Goal: Task Accomplishment & Management: Complete application form

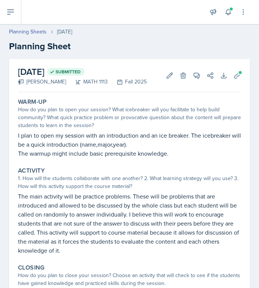
click at [12, 14] on icon at bounding box center [10, 12] width 9 height 9
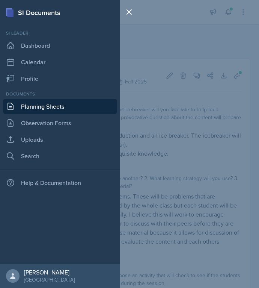
click at [25, 100] on link "Planning Sheets" at bounding box center [60, 106] width 114 height 15
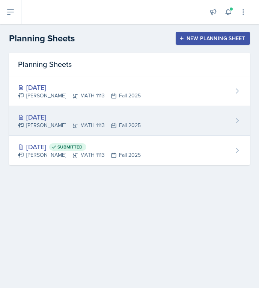
click at [32, 121] on div "[DATE]" at bounding box center [79, 117] width 123 height 10
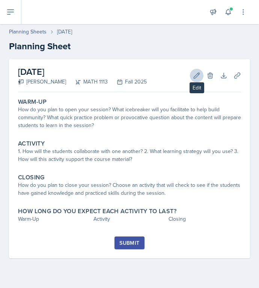
click at [193, 74] on button "Edit" at bounding box center [197, 76] width 14 height 14
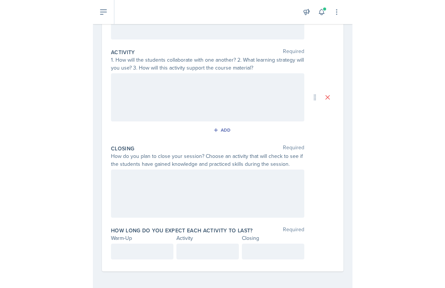
scroll to position [144, 0]
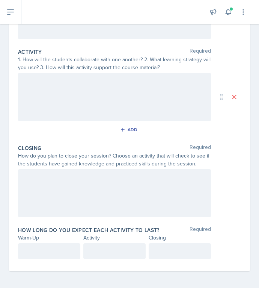
click at [253, 62] on div "Date [DATE] [DATE] 31 1 2 3 4 5 6 7 8 9 10 11 12 13 14 15 16 17 18 19 20 21 22 …" at bounding box center [129, 102] width 259 height 374
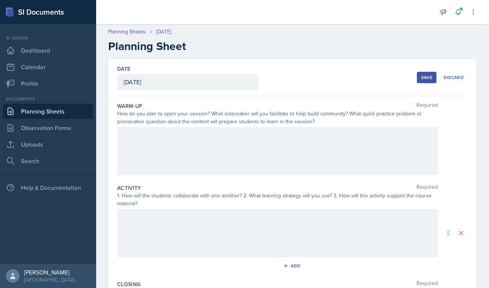
scroll to position [0, 0]
click at [143, 30] on link "Planning Sheets" at bounding box center [127, 32] width 38 height 8
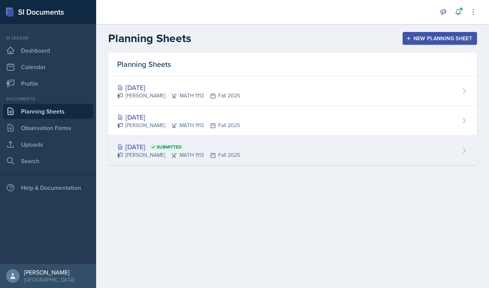
click at [158, 152] on div "[DATE] Submitted" at bounding box center [178, 147] width 123 height 10
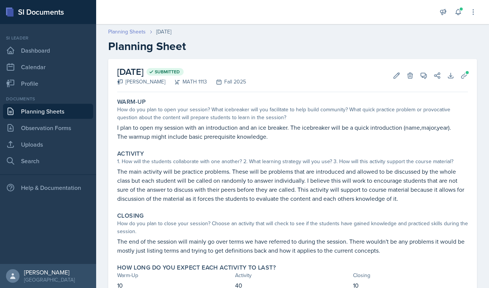
click at [136, 32] on link "Planning Sheets" at bounding box center [127, 32] width 38 height 8
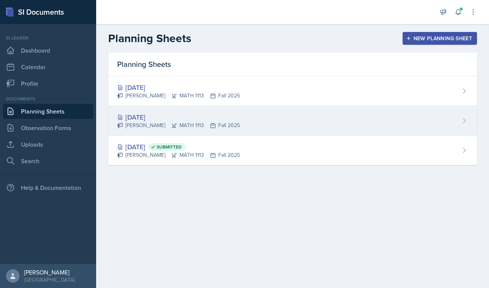
click at [155, 120] on div "[DATE]" at bounding box center [178, 117] width 123 height 10
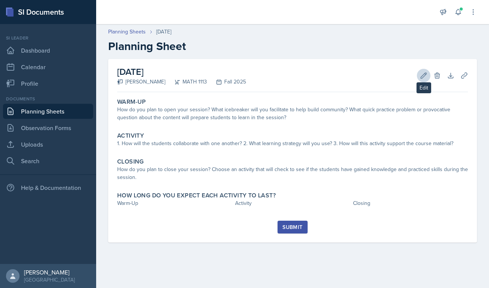
click at [362, 79] on icon at bounding box center [424, 76] width 8 height 8
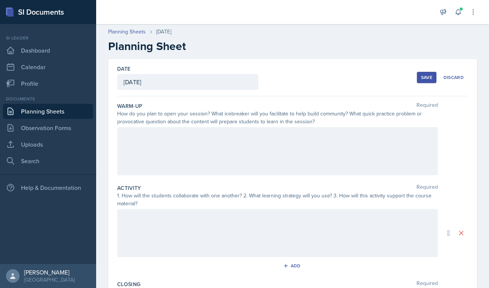
click at [225, 218] on div at bounding box center [277, 233] width 321 height 48
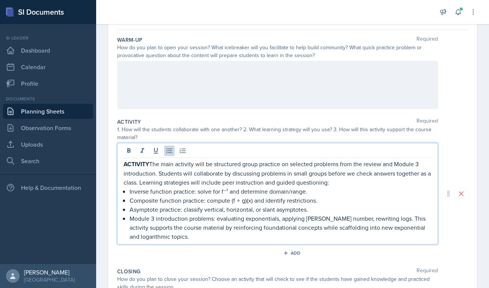
scroll to position [88, 0]
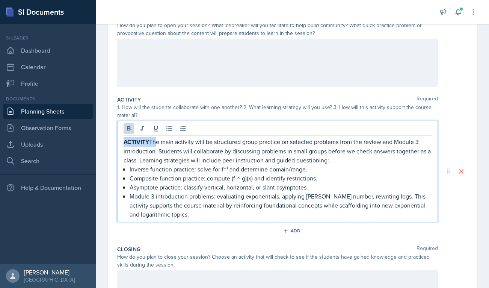
drag, startPoint x: 154, startPoint y: 140, endPoint x: 94, endPoint y: 140, distance: 59.8
click at [94, 140] on div "SI Documents Si leader Dashboard Calendar Profile Documents Planning Sheets Obs…" at bounding box center [244, 144] width 489 height 288
click at [134, 130] on button at bounding box center [129, 128] width 11 height 11
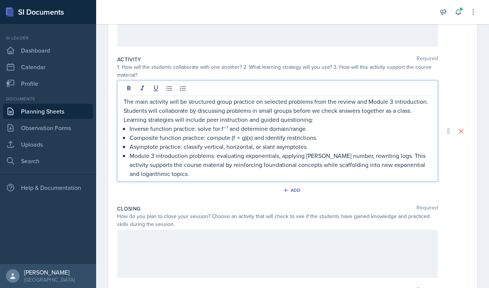
scroll to position [129, 0]
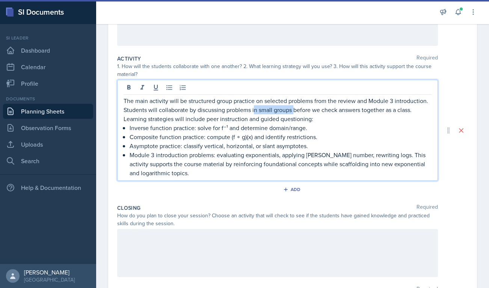
drag, startPoint x: 254, startPoint y: 110, endPoint x: 294, endPoint y: 109, distance: 39.9
click at [294, 109] on p "The main activity will be structured group practice on selected problems from t…" at bounding box center [278, 109] width 308 height 27
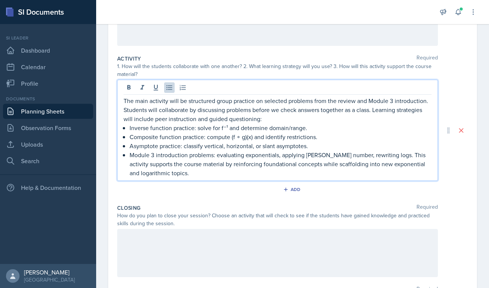
click at [315, 132] on p "Inverse function practice: solve for f⁻¹ and determine domain/range." at bounding box center [281, 127] width 302 height 9
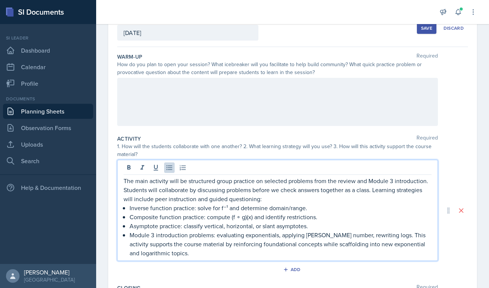
scroll to position [48, 0]
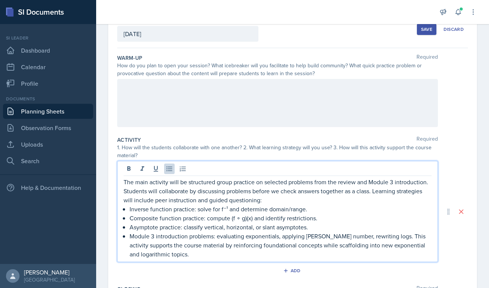
click at [212, 118] on div at bounding box center [277, 103] width 321 height 48
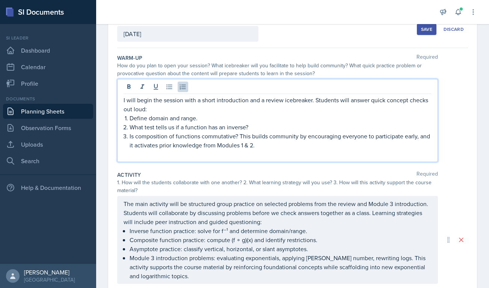
click at [130, 122] on p "Define domain and range." at bounding box center [281, 118] width 302 height 9
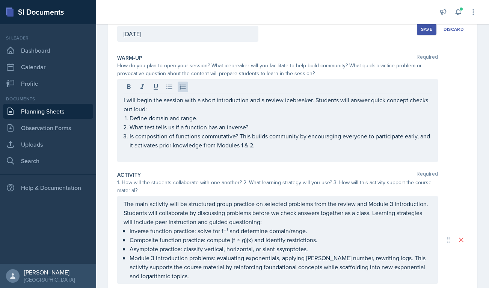
click at [121, 119] on div "I will begin the session with a short introduction and a review icebreaker. Stu…" at bounding box center [277, 120] width 321 height 83
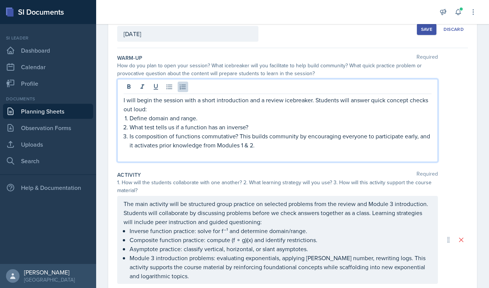
click at [158, 107] on p "I will begin the session with a short introduction and a review icebreaker. Stu…" at bounding box center [278, 104] width 308 height 18
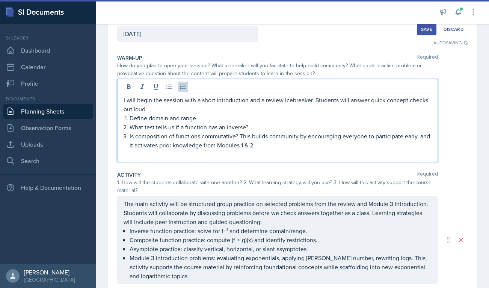
click at [230, 120] on p "Define domain and range." at bounding box center [281, 118] width 302 height 9
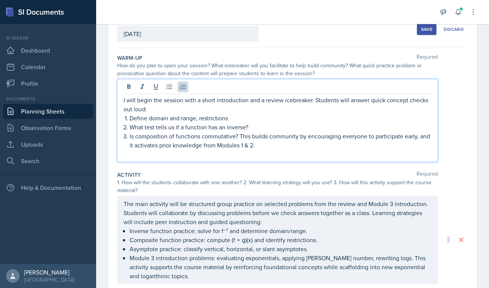
click at [268, 130] on p "What test tells us if a function has an inverse?" at bounding box center [281, 127] width 302 height 9
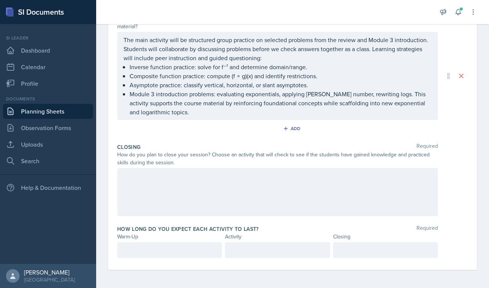
scroll to position [212, 0]
click at [186, 253] on div at bounding box center [169, 250] width 105 height 16
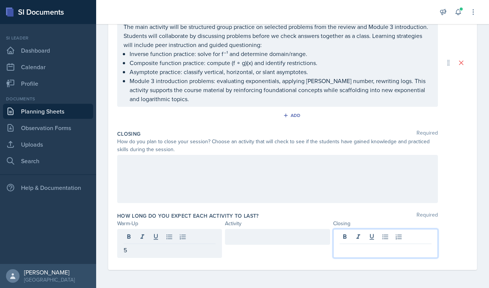
click at [362, 239] on div at bounding box center [385, 243] width 105 height 29
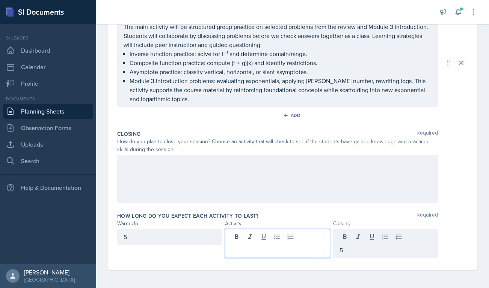
click at [307, 236] on div at bounding box center [277, 243] width 105 height 29
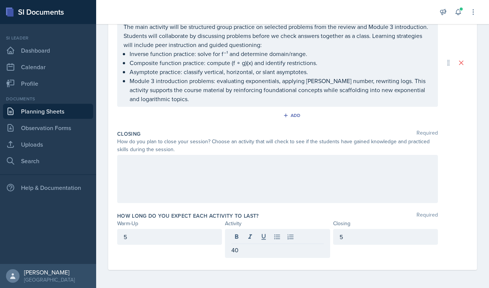
click at [362, 200] on div at bounding box center [277, 179] width 321 height 48
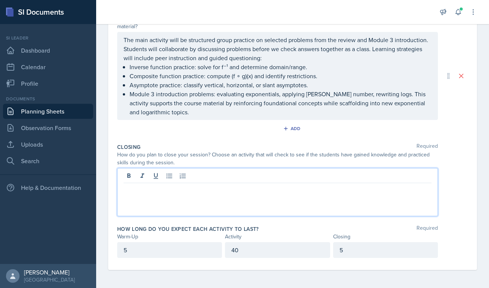
click at [195, 189] on p at bounding box center [278, 189] width 308 height 9
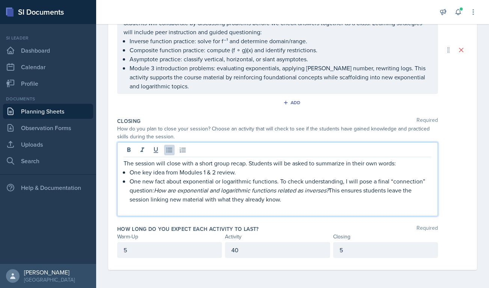
scroll to position [225, 0]
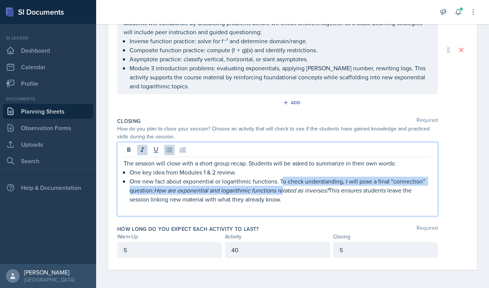
drag, startPoint x: 282, startPoint y: 180, endPoint x: 284, endPoint y: 188, distance: 8.2
click at [284, 188] on p "One new fact about exponential or logarithmic functions. To check understanding…" at bounding box center [281, 190] width 302 height 27
click at [286, 184] on p "One new fact about exponential or logarithmic functions. To check understanding…" at bounding box center [281, 190] width 302 height 27
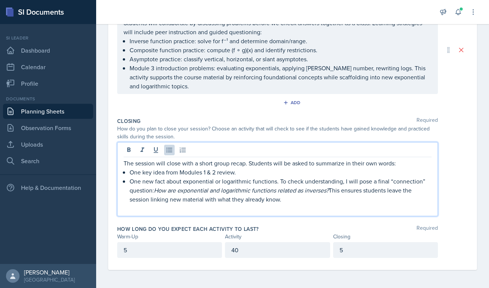
drag, startPoint x: 280, startPoint y: 180, endPoint x: 156, endPoint y: 193, distance: 125.5
click at [156, 193] on p "One new fact about exponential or logarithmic functions. To check understanding…" at bounding box center [281, 190] width 302 height 27
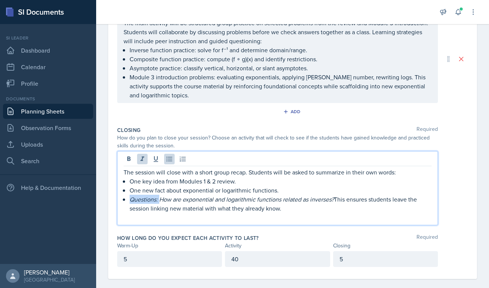
drag, startPoint x: 160, startPoint y: 199, endPoint x: 126, endPoint y: 199, distance: 33.8
click at [126, 199] on div "The session will close with a short group recap. Students will be asked to summ…" at bounding box center [278, 195] width 308 height 54
click at [143, 161] on icon at bounding box center [143, 159] width 8 height 8
click at [163, 201] on em "How are exponential and logarithmic functions related as inverses?" at bounding box center [245, 199] width 175 height 8
click at [177, 223] on div "The session will close with a short group recap. Students will be asked to summ…" at bounding box center [277, 188] width 321 height 74
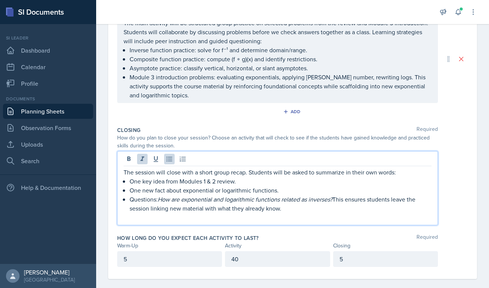
click at [156, 199] on p "Questions: How are exponential and logarithmic functions related as inverses? T…" at bounding box center [281, 204] width 302 height 18
click at [235, 185] on p "One key idea from Modules 1 & 2 review." at bounding box center [281, 181] width 302 height 9
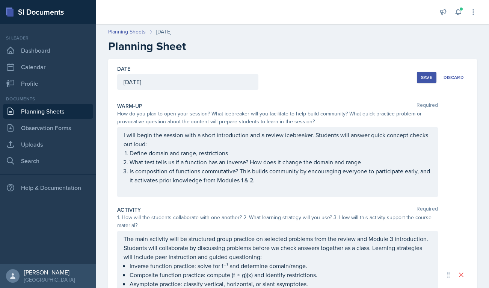
scroll to position [0, 0]
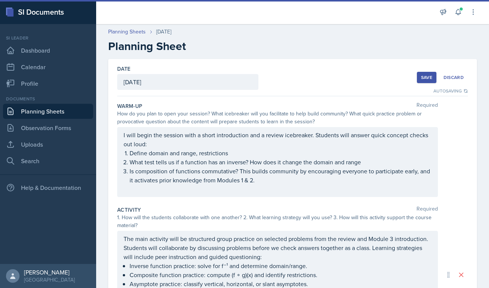
click at [362, 75] on div "Save" at bounding box center [426, 77] width 11 height 6
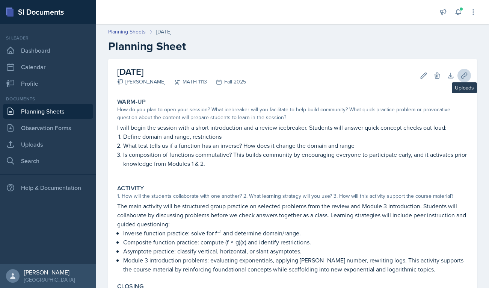
click at [362, 77] on icon at bounding box center [465, 76] width 8 height 8
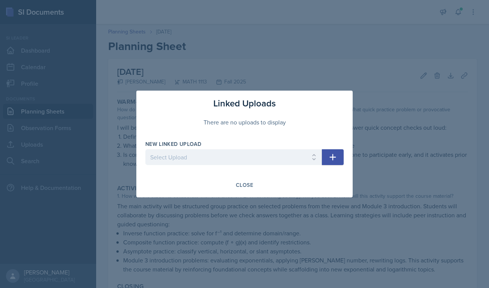
click at [329, 159] on icon "button" at bounding box center [333, 157] width 9 height 9
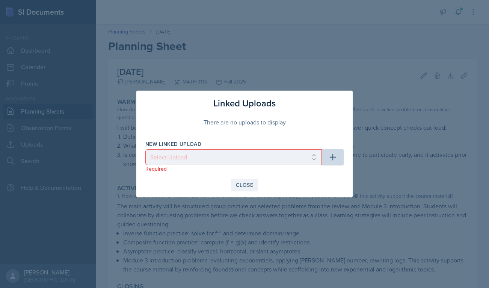
click at [252, 185] on div "Close" at bounding box center [244, 185] width 17 height 6
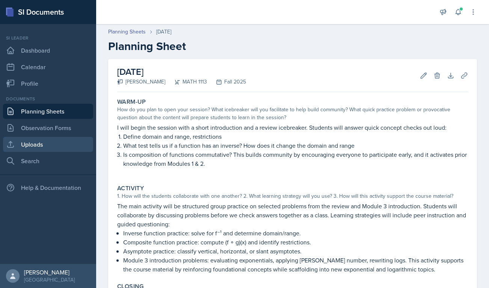
click at [76, 148] on link "Uploads" at bounding box center [48, 144] width 90 height 15
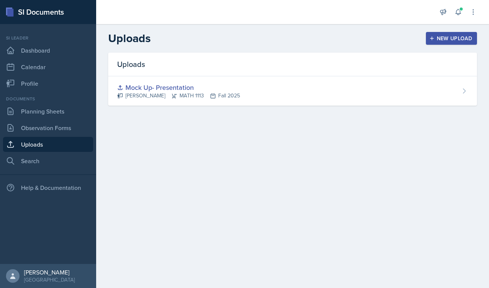
click at [362, 38] on div "New Upload" at bounding box center [452, 38] width 42 height 6
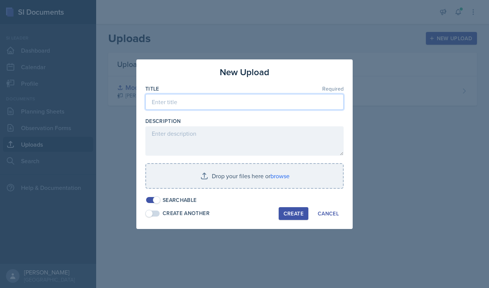
click at [249, 109] on input at bounding box center [244, 102] width 199 height 16
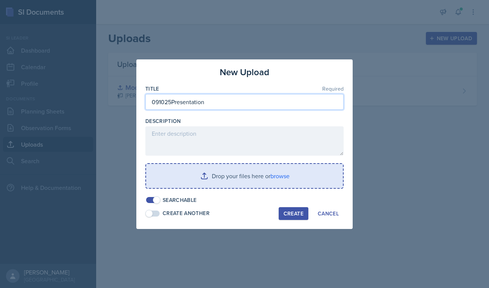
type input "091025Presentation"
click at [229, 180] on input "file" at bounding box center [244, 176] width 197 height 24
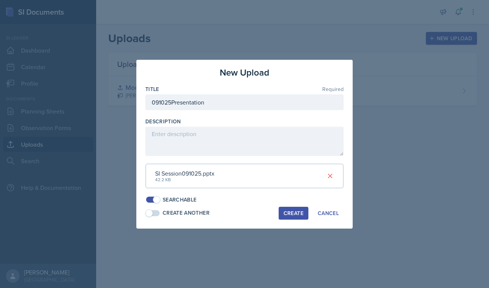
click at [290, 210] on div "Create" at bounding box center [294, 213] width 20 height 6
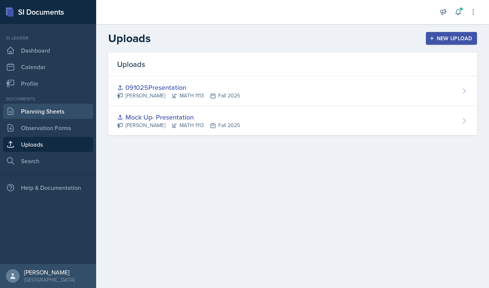
click at [75, 116] on link "Planning Sheets" at bounding box center [48, 111] width 90 height 15
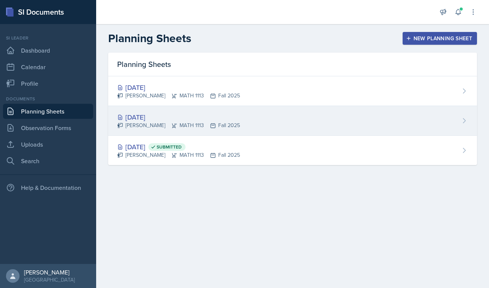
click at [172, 124] on icon at bounding box center [174, 125] width 5 height 5
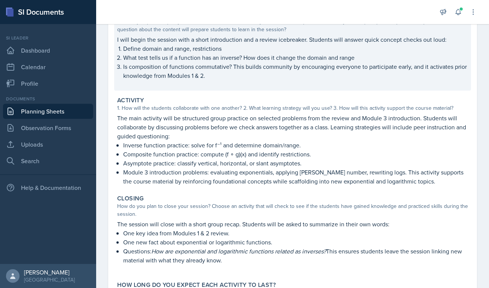
scroll to position [45, 0]
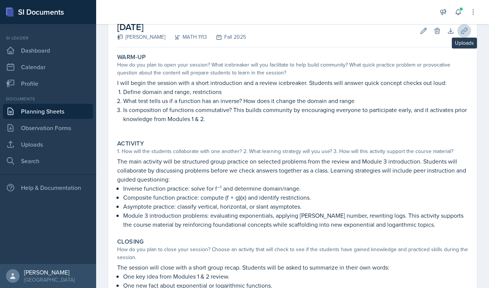
click at [362, 34] on icon at bounding box center [465, 31] width 8 height 8
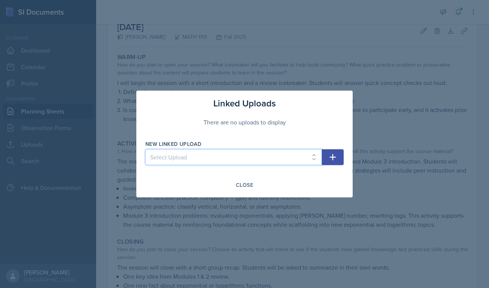
select select "3e6fde58-c9c6-4118-bbdc-3a06f6f1615a"
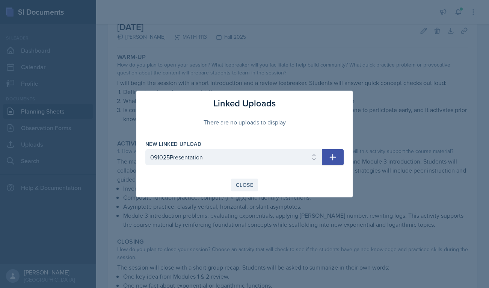
click at [249, 185] on div "Close" at bounding box center [244, 185] width 17 height 6
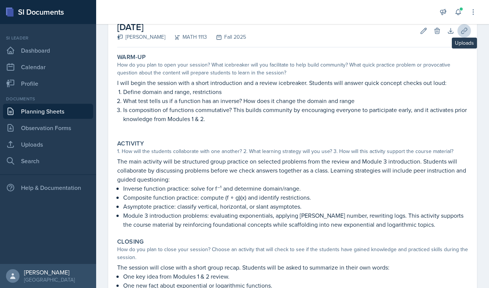
click at [362, 34] on button "Uploads" at bounding box center [465, 31] width 14 height 14
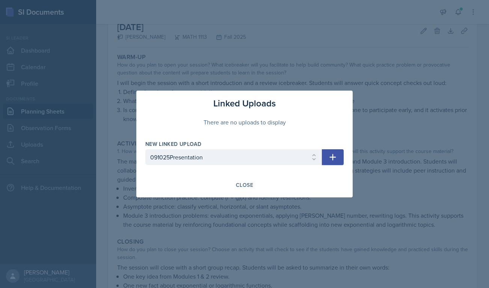
click at [329, 156] on icon "button" at bounding box center [333, 157] width 9 height 9
select select
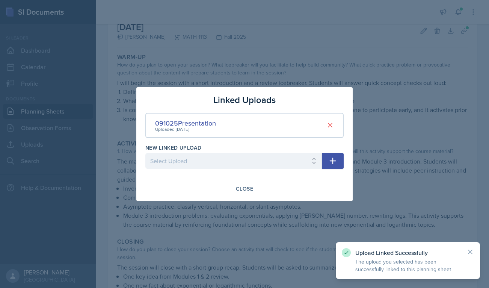
click at [362, 126] on div at bounding box center [244, 144] width 489 height 288
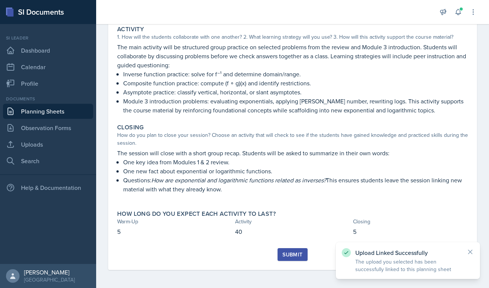
scroll to position [159, 0]
click at [306, 254] on button "Submit" at bounding box center [293, 254] width 30 height 13
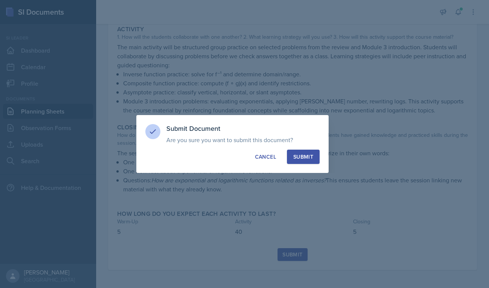
click at [311, 152] on button "Submit" at bounding box center [303, 157] width 33 height 14
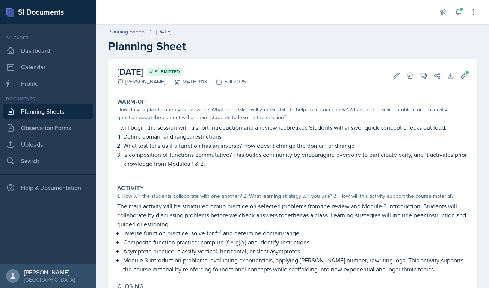
scroll to position [0, 0]
click at [129, 31] on link "Planning Sheets" at bounding box center [127, 32] width 38 height 8
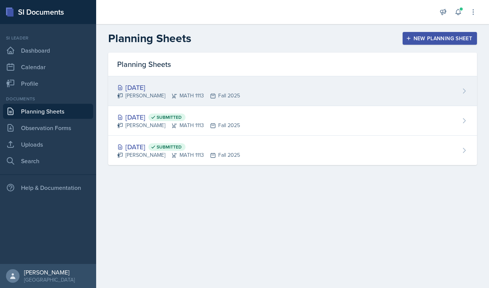
click at [167, 91] on div "[DATE]" at bounding box center [178, 87] width 123 height 10
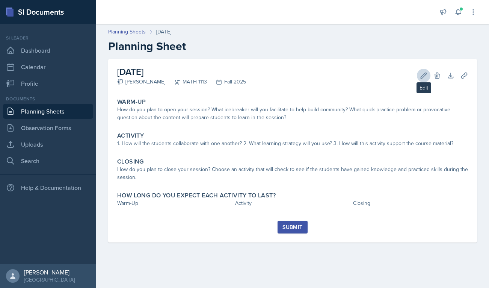
click at [362, 77] on icon at bounding box center [424, 76] width 6 height 6
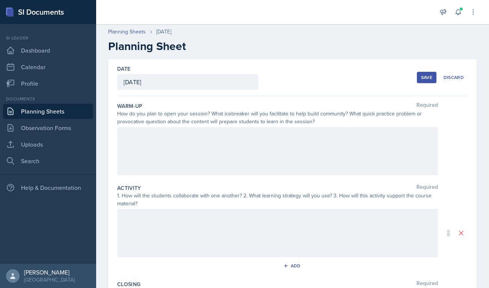
click at [233, 144] on div at bounding box center [277, 151] width 321 height 48
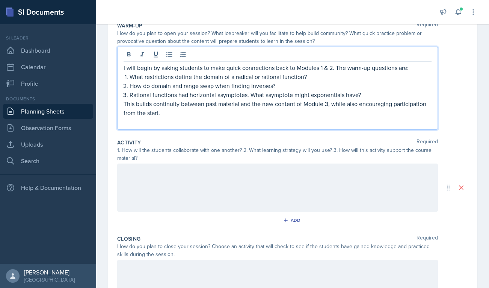
scroll to position [121, 0]
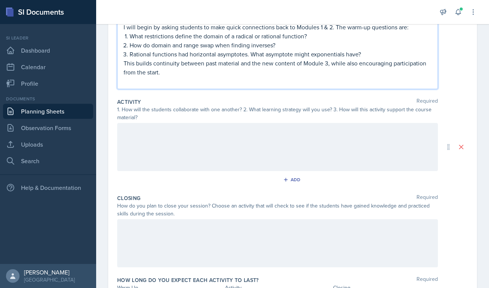
click at [238, 223] on div at bounding box center [277, 243] width 321 height 48
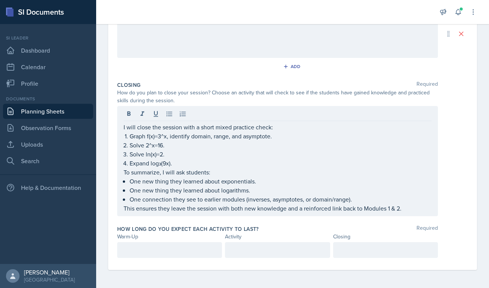
click at [190, 242] on div "How long do you expect each activity to last? Required Warm-Up Activity Closing" at bounding box center [292, 243] width 351 height 42
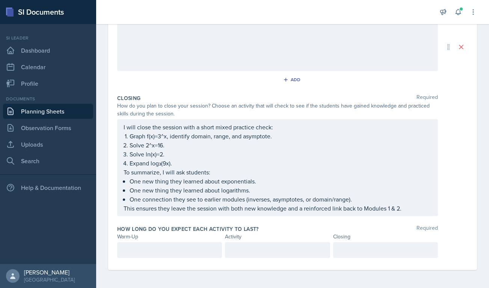
click at [190, 242] on div at bounding box center [169, 250] width 105 height 16
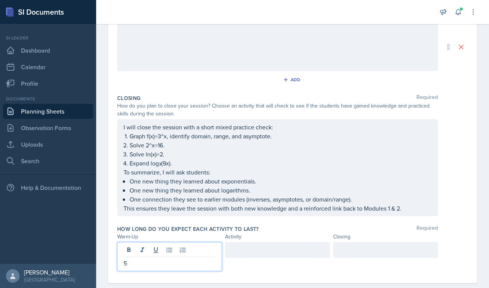
click at [362, 249] on div at bounding box center [385, 250] width 105 height 16
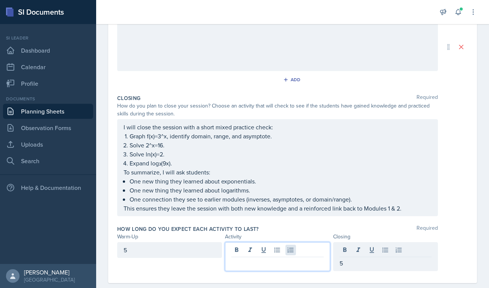
click at [296, 248] on div at bounding box center [277, 256] width 105 height 29
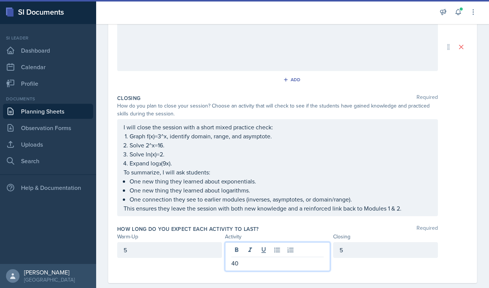
click at [233, 62] on div at bounding box center [277, 47] width 321 height 48
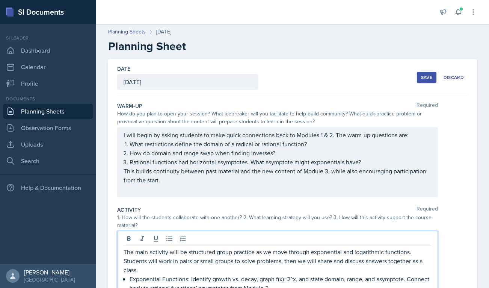
scroll to position [0, 0]
click at [62, 142] on link "Uploads" at bounding box center [48, 144] width 90 height 15
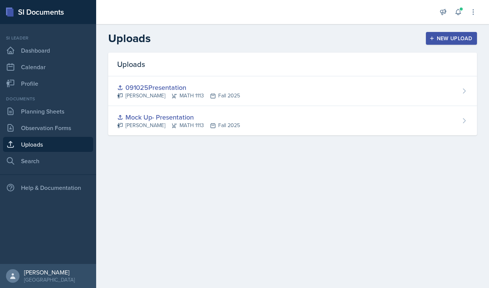
click at [362, 37] on div "New Upload" at bounding box center [452, 38] width 42 height 6
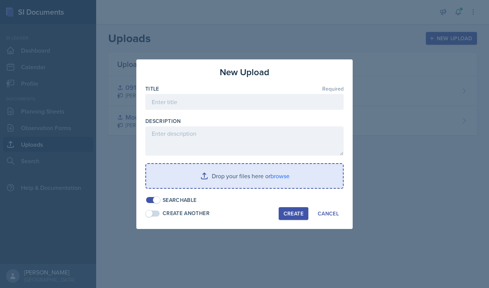
click at [245, 163] on div "Drop your files here or browse" at bounding box center [244, 176] width 199 height 26
click at [241, 173] on input "file" at bounding box center [244, 176] width 197 height 24
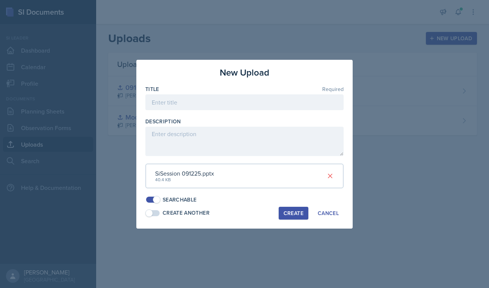
click at [292, 210] on div "Create" at bounding box center [294, 213] width 20 height 6
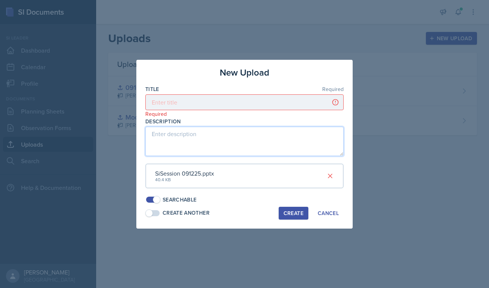
click at [275, 129] on textarea at bounding box center [244, 141] width 199 height 29
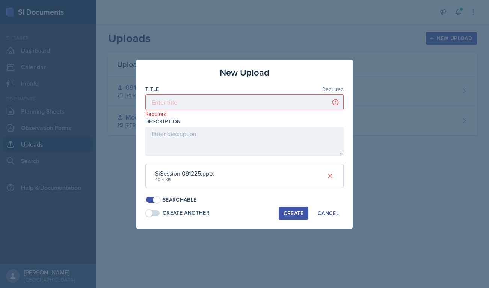
click at [272, 113] on p "Required" at bounding box center [244, 114] width 199 height 8
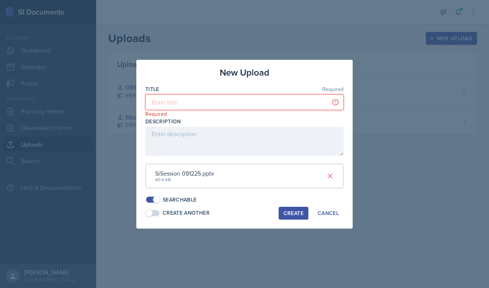
click at [273, 105] on input at bounding box center [244, 102] width 199 height 16
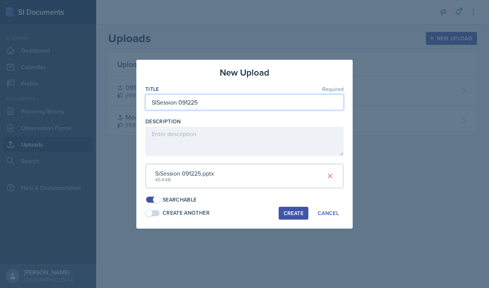
type input "SISession 091225"
click at [299, 210] on div "Create" at bounding box center [294, 213] width 20 height 6
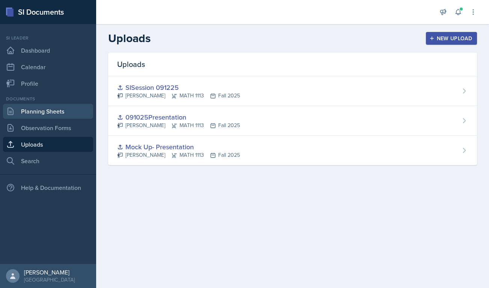
click at [83, 118] on link "Planning Sheets" at bounding box center [48, 111] width 90 height 15
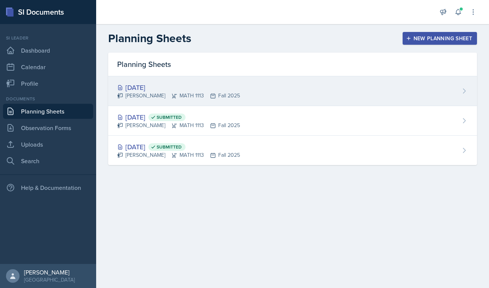
click at [171, 93] on icon at bounding box center [174, 96] width 6 height 6
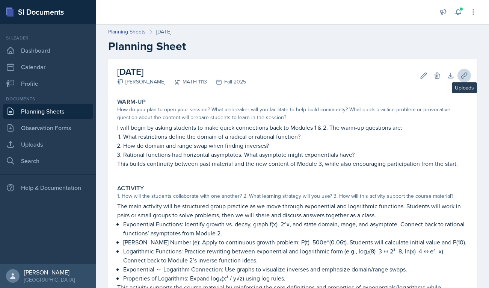
click at [362, 74] on icon at bounding box center [465, 76] width 6 height 6
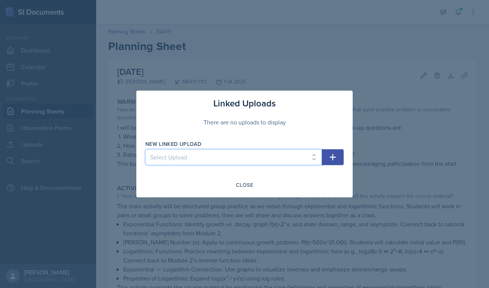
select select "a17379be-ff91-4c3e-906b-06a15713224b"
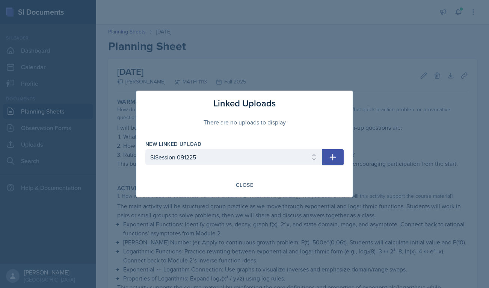
click at [327, 158] on button "button" at bounding box center [333, 157] width 22 height 16
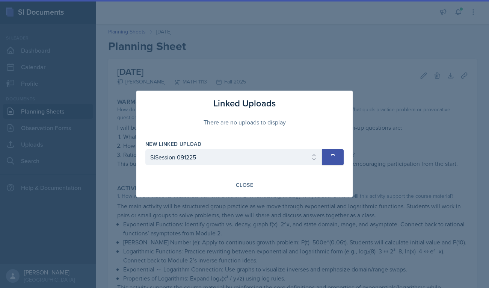
select select
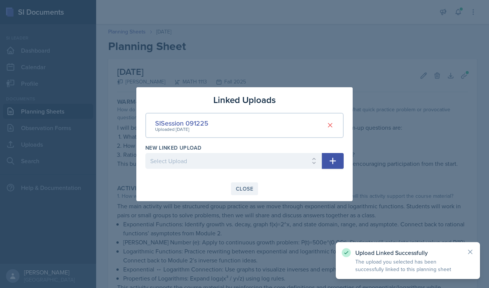
click at [247, 186] on div "Close" at bounding box center [244, 189] width 17 height 6
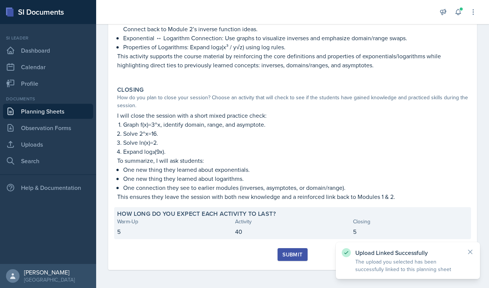
scroll to position [231, 0]
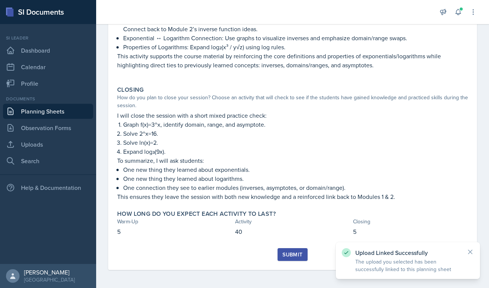
click at [292, 259] on button "Submit" at bounding box center [293, 254] width 30 height 13
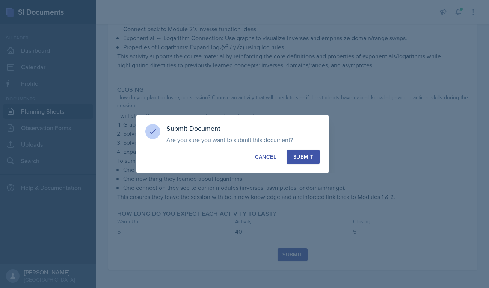
click at [318, 159] on button "Submit" at bounding box center [303, 157] width 33 height 14
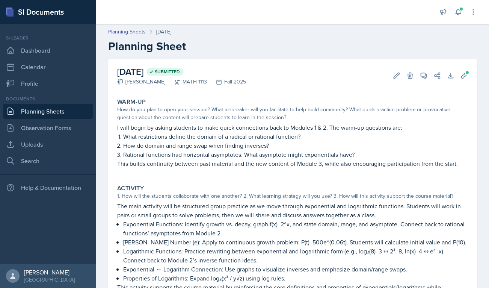
scroll to position [0, 0]
